Goal: Task Accomplishment & Management: Manage account settings

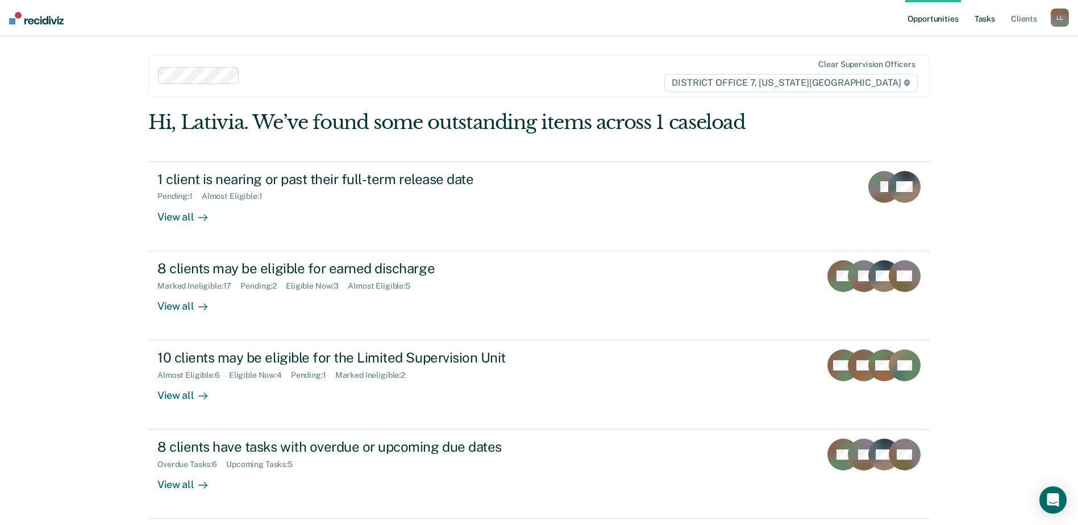
click at [987, 26] on link "Tasks" at bounding box center [984, 18] width 25 height 36
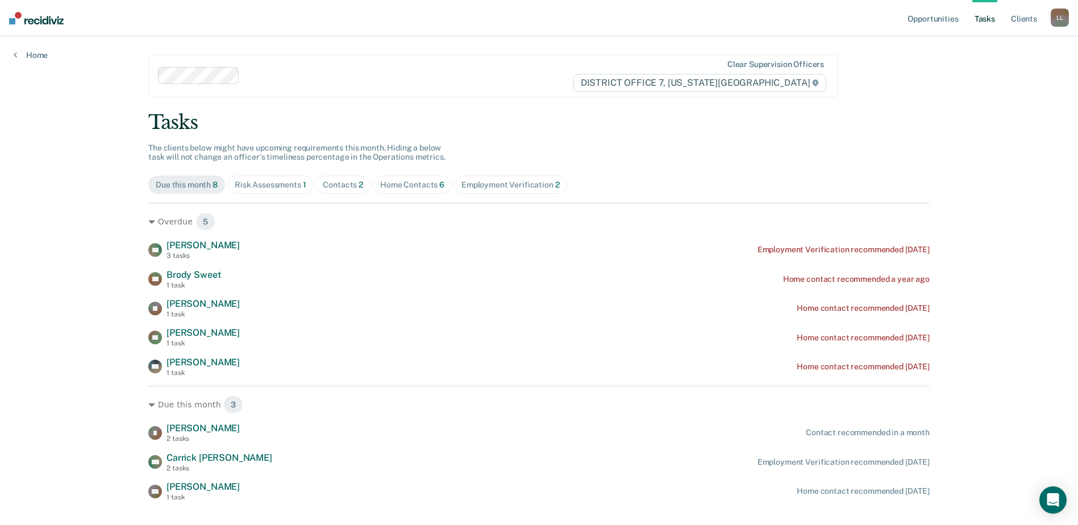
click at [510, 174] on div "Tasks The clients below might have upcoming requirements this month. Hiding a b…" at bounding box center [538, 306] width 781 height 391
click at [516, 182] on div "Employment Verification 2" at bounding box center [511, 185] width 98 height 10
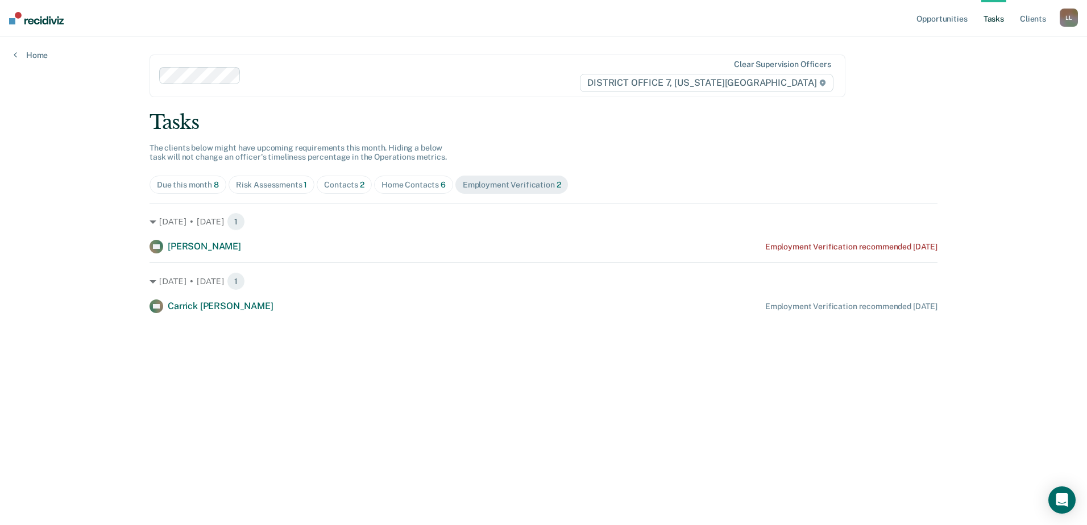
click at [447, 176] on div "Due this month 8 Risk Assessments 1 Contacts 2 Home Contacts 6 Employment Verif…" at bounding box center [543, 185] width 788 height 18
click at [414, 193] on span "Home Contacts 6" at bounding box center [413, 185] width 79 height 18
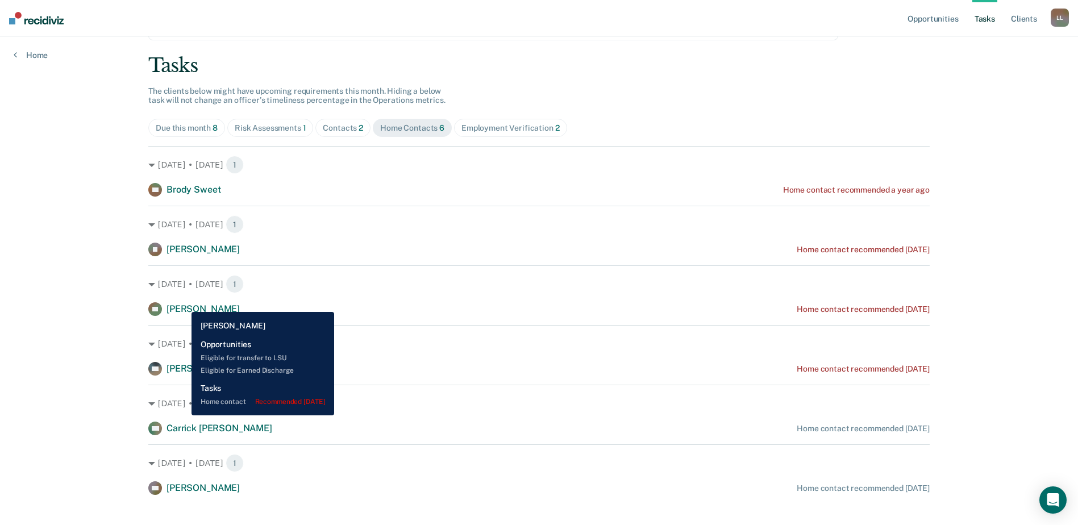
scroll to position [72, 0]
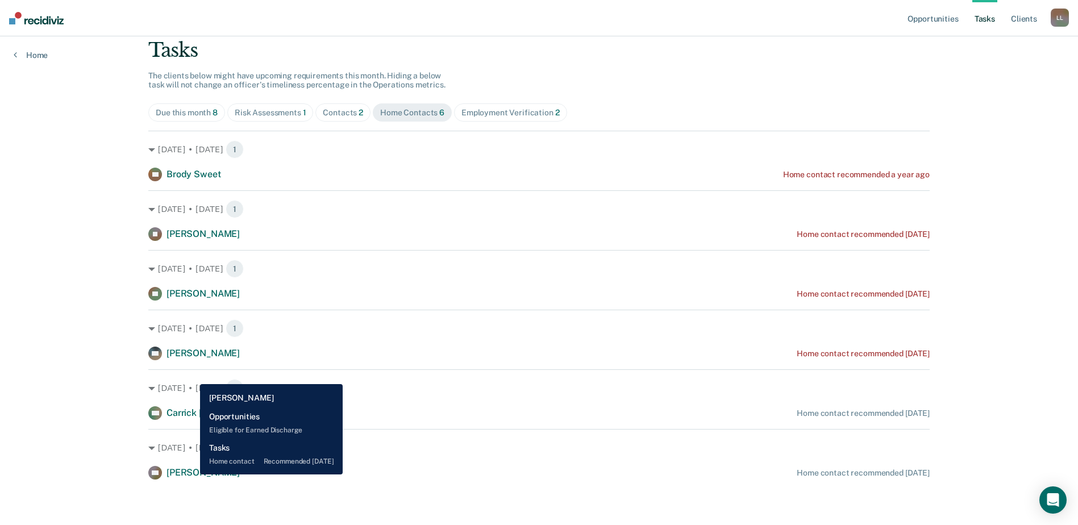
click at [192, 475] on span "[PERSON_NAME]" at bounding box center [203, 472] width 73 height 11
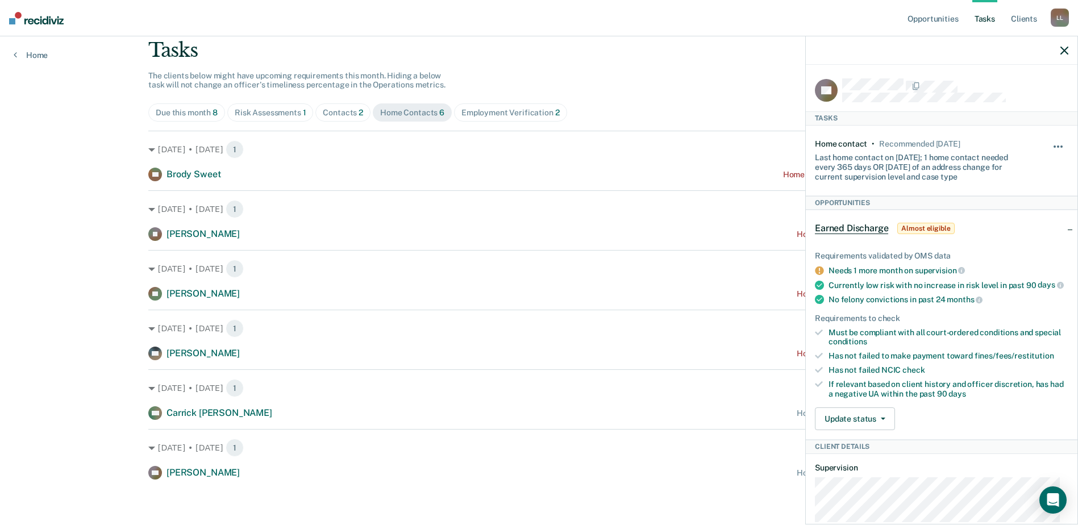
click at [1061, 146] on span "button" at bounding box center [1062, 147] width 2 height 2
click at [1041, 240] on button "90 days" at bounding box center [1028, 237] width 82 height 18
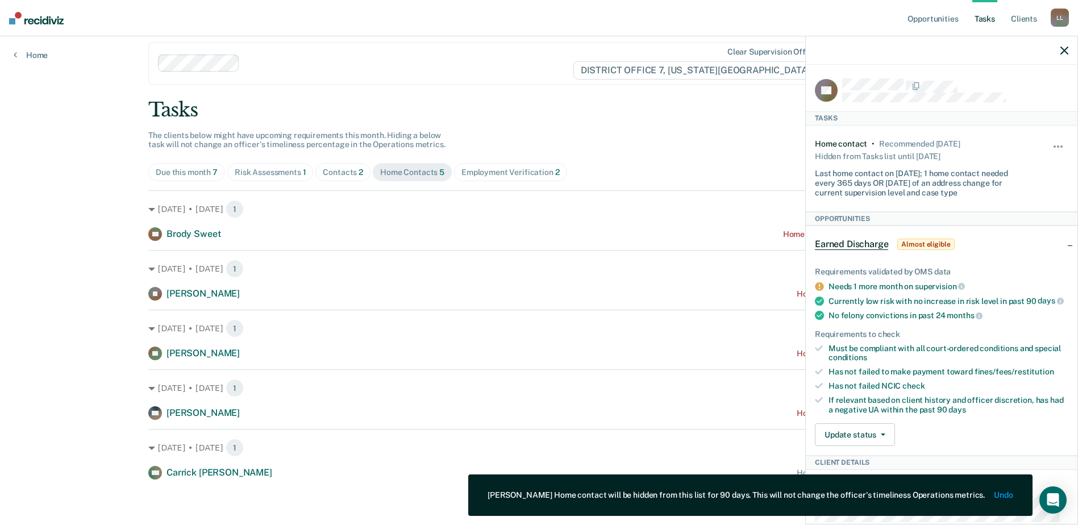
click at [67, 433] on div "Opportunities Tasks Client s [PERSON_NAME] L L Profile How it works Log Out Hom…" at bounding box center [539, 256] width 1078 height 538
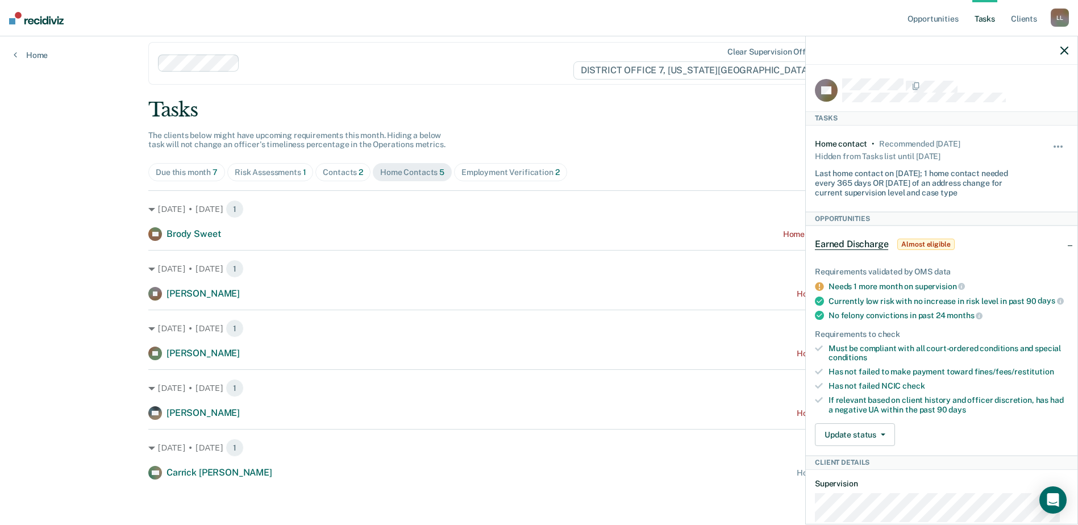
click at [1061, 51] on div at bounding box center [942, 50] width 272 height 28
click at [1070, 52] on div at bounding box center [942, 50] width 272 height 28
